Goal: Information Seeking & Learning: Learn about a topic

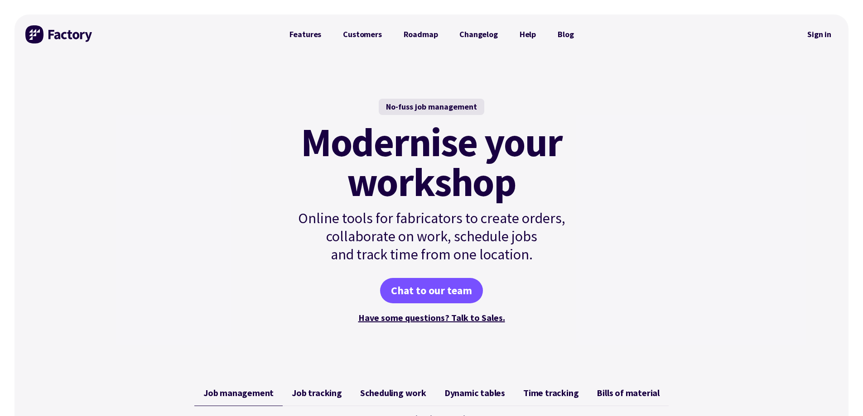
click at [567, 146] on h1 "Modernise your workshop" at bounding box center [432, 162] width 306 height 80
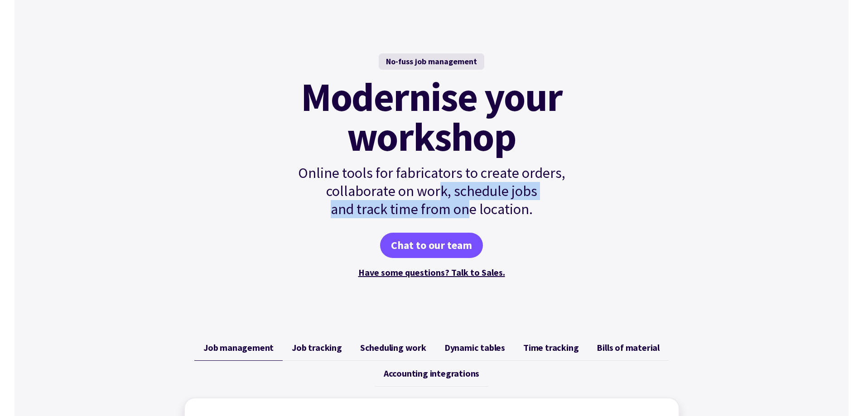
drag, startPoint x: 438, startPoint y: 187, endPoint x: 468, endPoint y: 208, distance: 37.0
click at [468, 208] on p "Online tools for fabricators to create orders, collaborate on work, schedule jo…" at bounding box center [432, 191] width 306 height 54
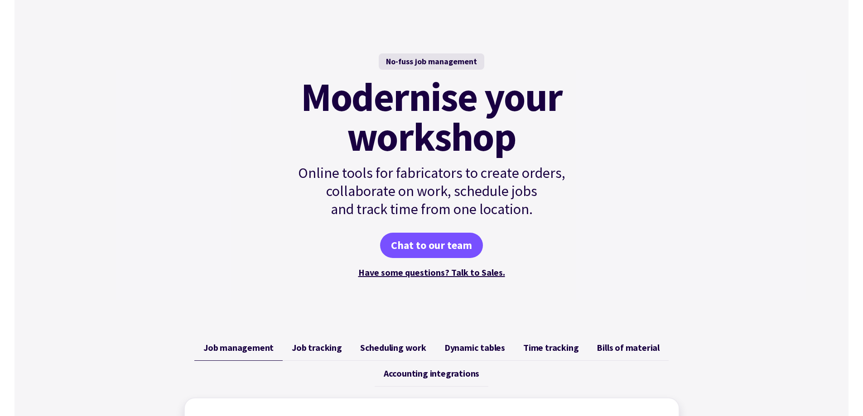
click at [491, 209] on p "Online tools for fabricators to create orders, collaborate on work, schedule jo…" at bounding box center [432, 191] width 306 height 54
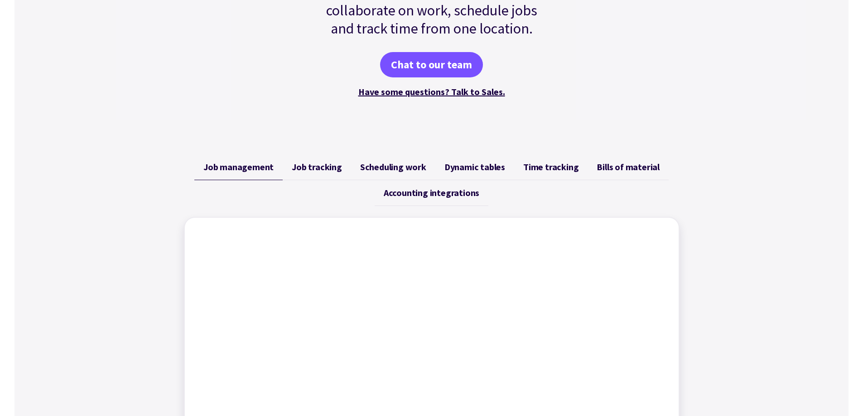
scroll to position [227, 0]
click at [319, 168] on span "Job tracking" at bounding box center [317, 166] width 50 height 11
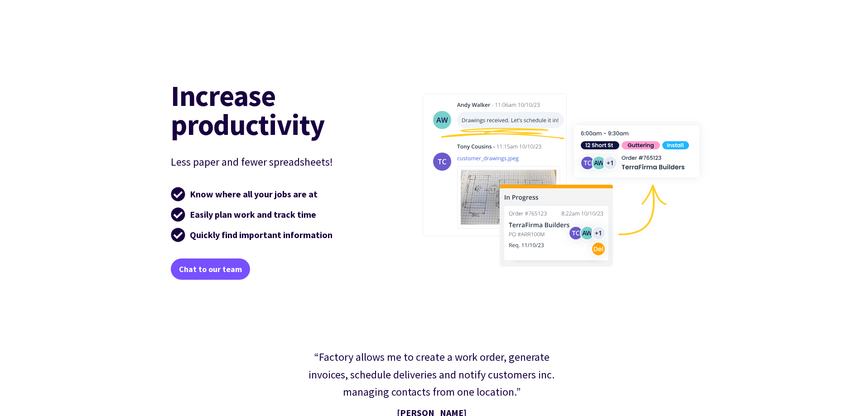
scroll to position [1405, 0]
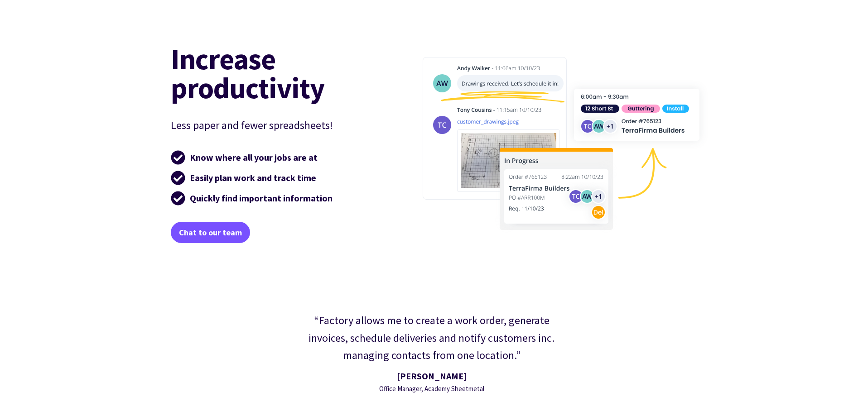
click at [617, 260] on div "Increase productivity Less paper and fewer spreadsheets! Know where all your jo…" at bounding box center [432, 143] width 544 height 246
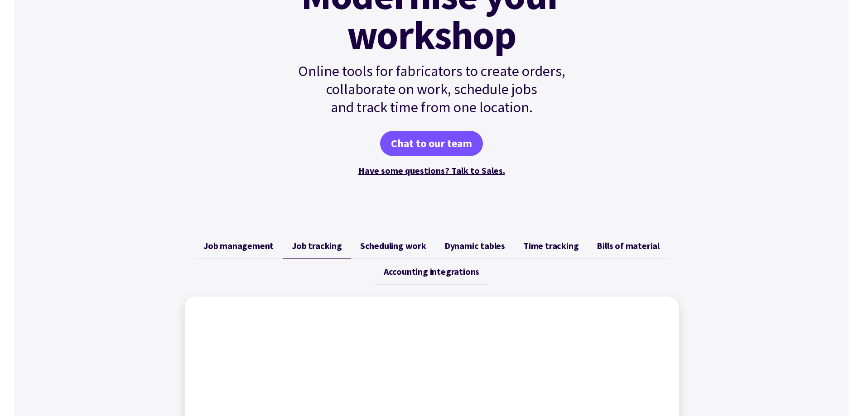
scroll to position [0, 0]
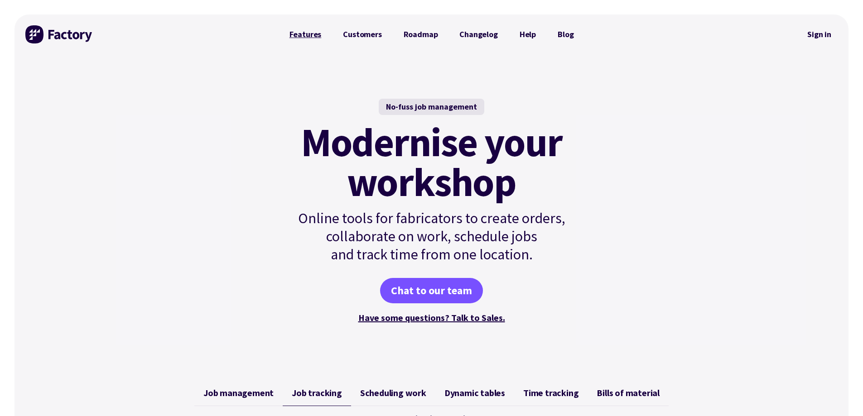
click at [310, 39] on link "Features" at bounding box center [306, 34] width 54 height 18
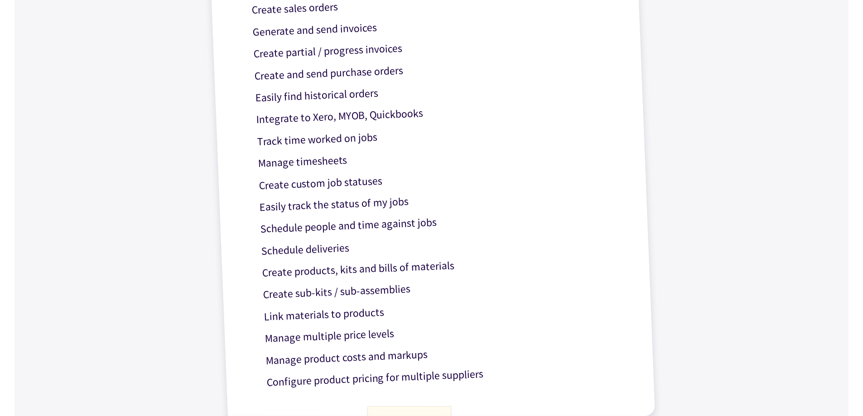
scroll to position [362, 0]
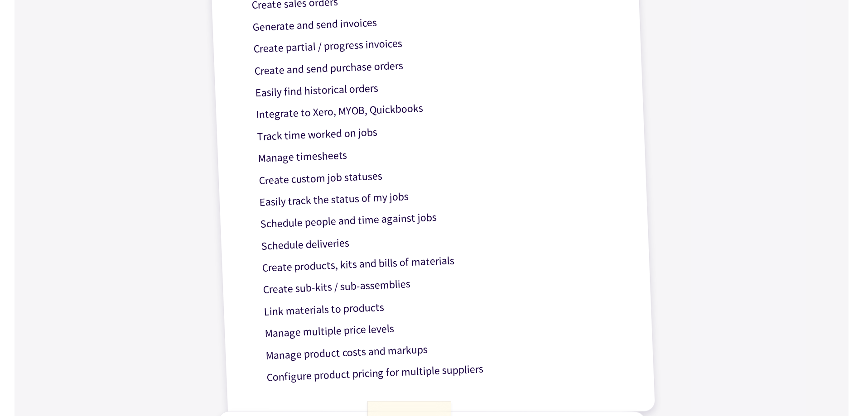
click at [310, 137] on p "Track time worked on jobs" at bounding box center [437, 130] width 362 height 32
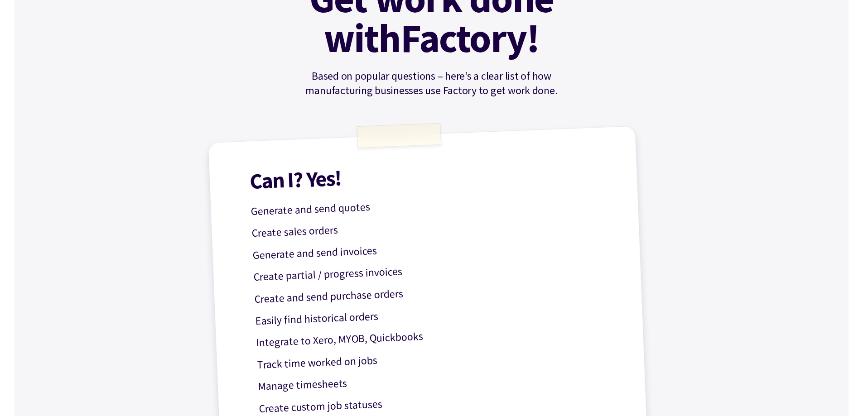
scroll to position [0, 0]
